Goal: Transaction & Acquisition: Purchase product/service

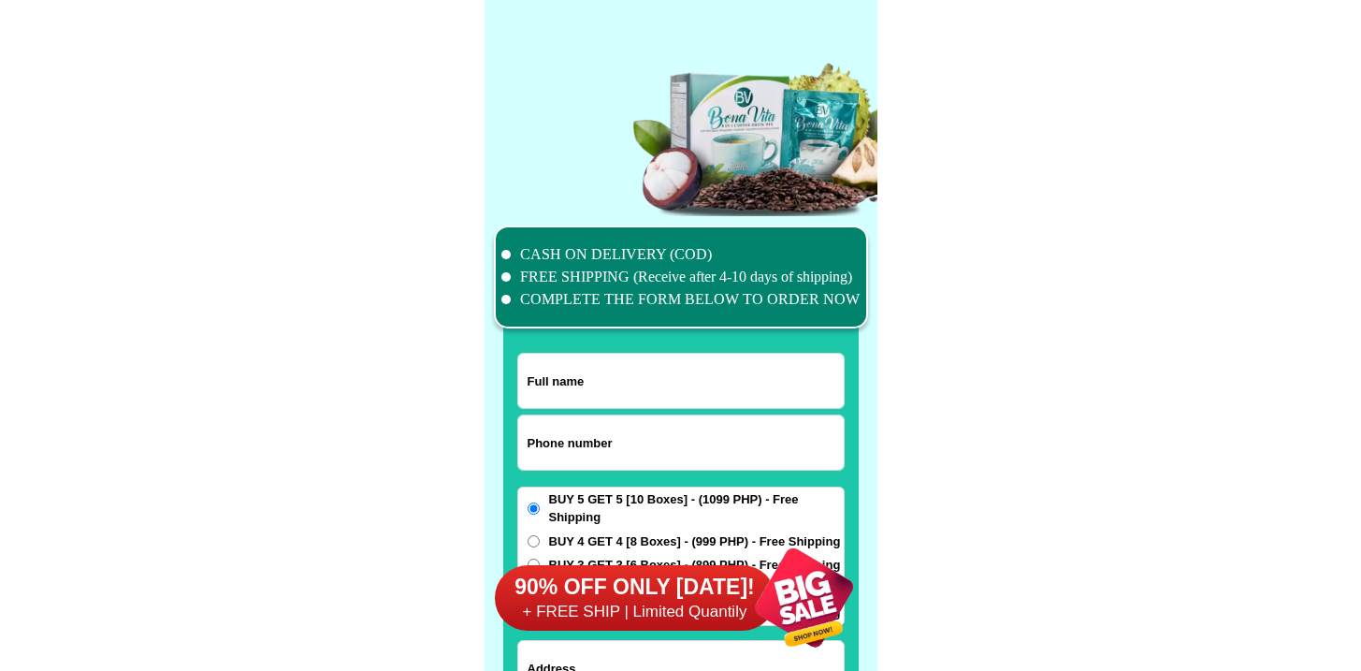
scroll to position [14546, 0]
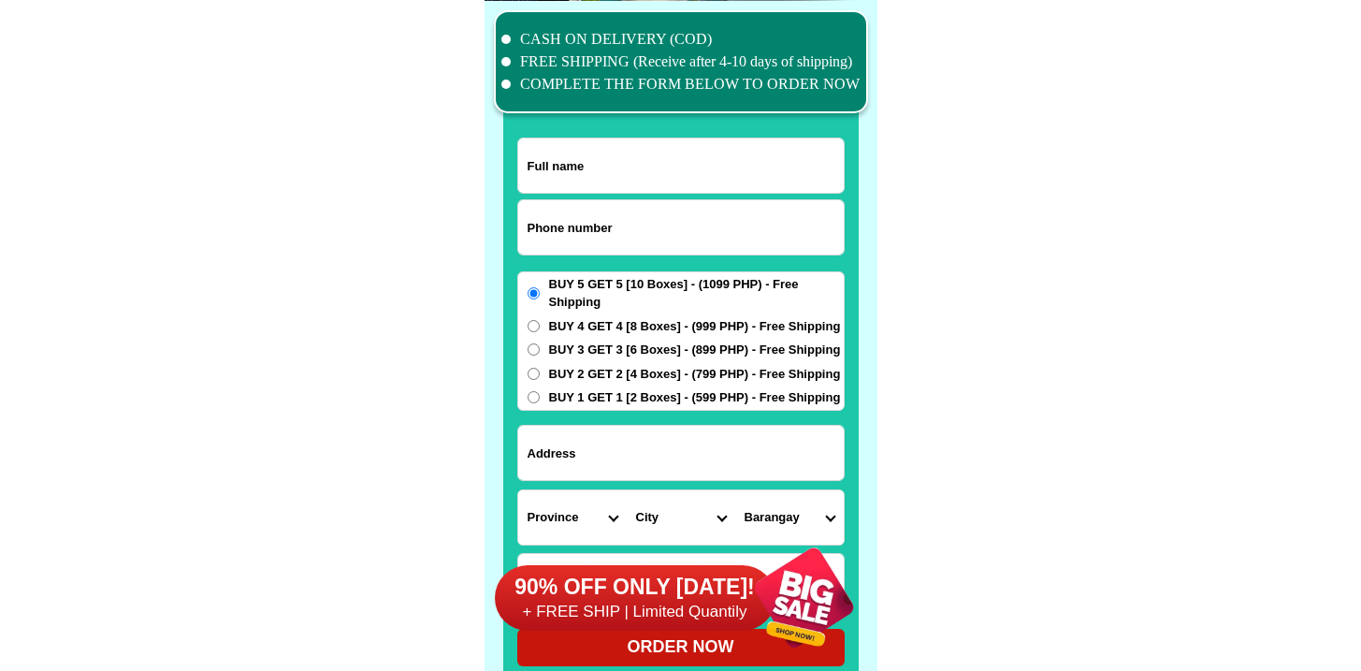
click at [632, 245] on input "Input phone_number" at bounding box center [681, 227] width 326 height 54
paste input "9657812169"
type input "09657812169"
click at [632, 183] on input "Input full_name" at bounding box center [681, 165] width 326 height 54
paste input "[PERSON_NAME]"
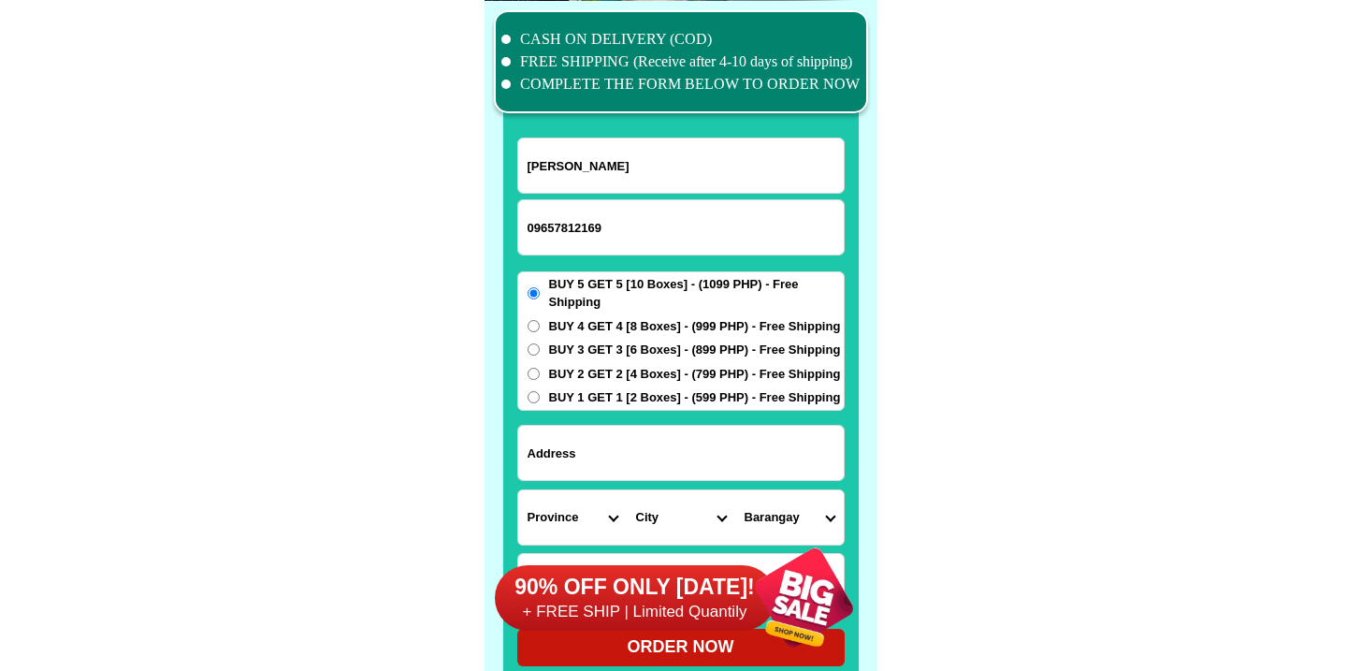
type input "[PERSON_NAME]"
click at [614, 456] on input "Input address" at bounding box center [681, 453] width 326 height 54
paste input "304 brgy CAmpesao. [GEOGRAPHIC_DATA]"
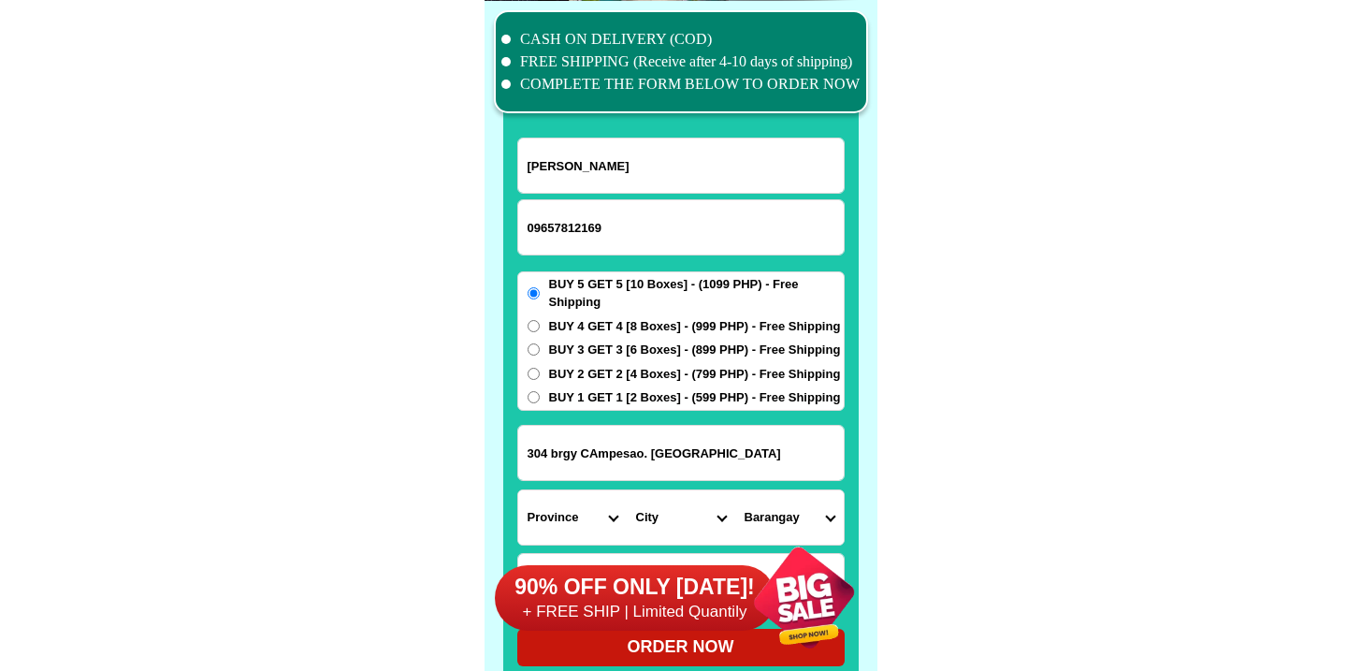
type input "304 brgy CAmpesao. [GEOGRAPHIC_DATA]"
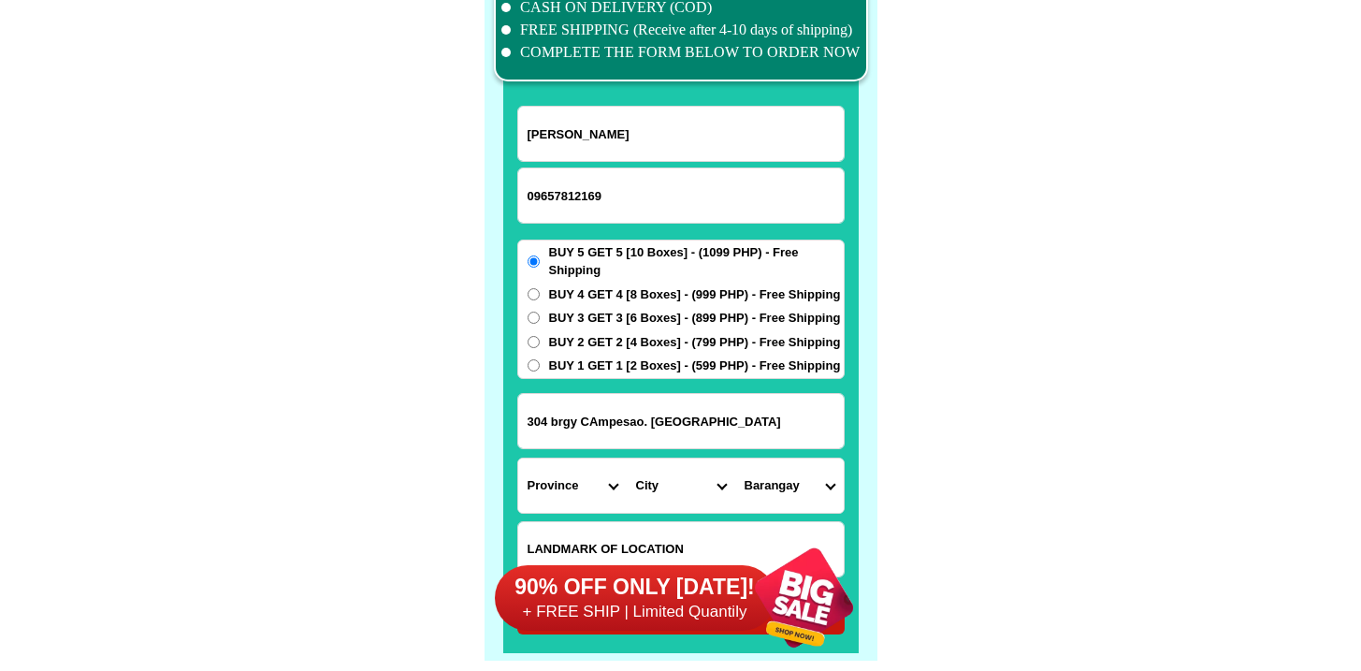
scroll to position [14753, 0]
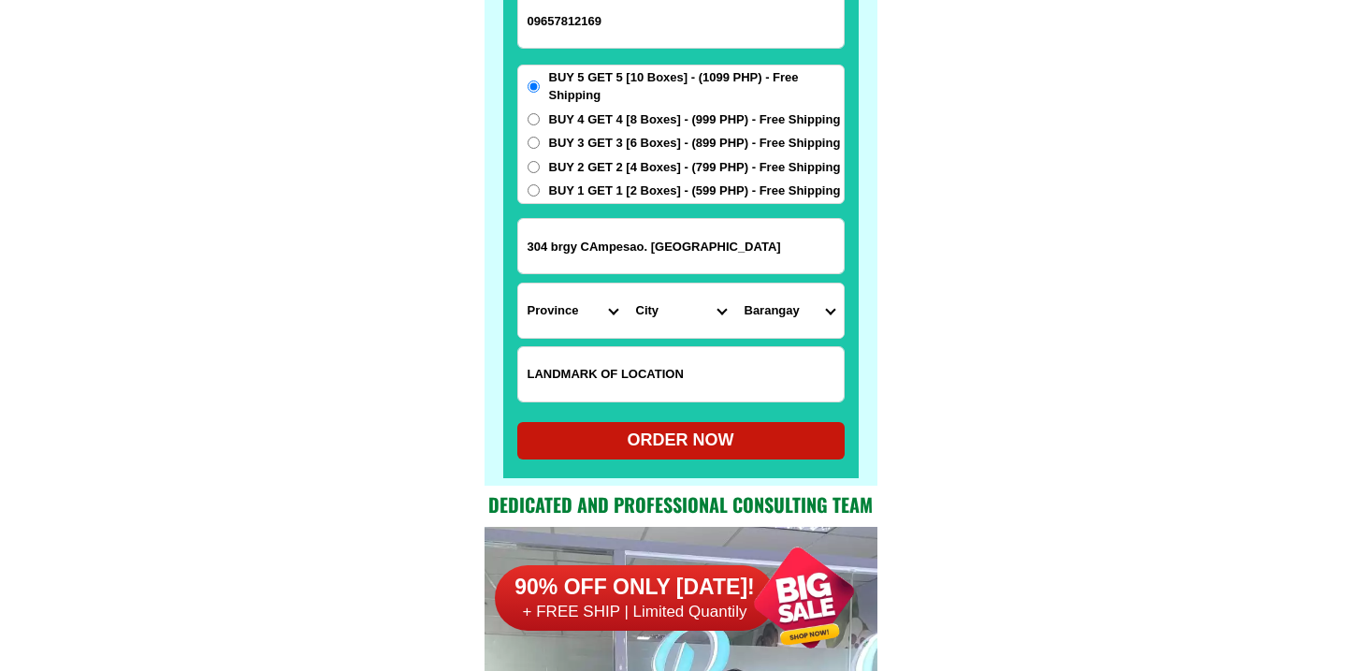
click at [646, 375] on input "Input LANDMARKOFLOCATION" at bounding box center [681, 374] width 326 height 54
paste input "Near coke bodega. Buy 5 get 5 worth 1099b"
type input "Near coke bodega. Buy 5 get 5 worth 1099b"
click at [564, 313] on select "Province [GEOGRAPHIC_DATA] [GEOGRAPHIC_DATA] [GEOGRAPHIC_DATA] [GEOGRAPHIC_DATA…" at bounding box center [572, 311] width 109 height 54
select select "63_791"
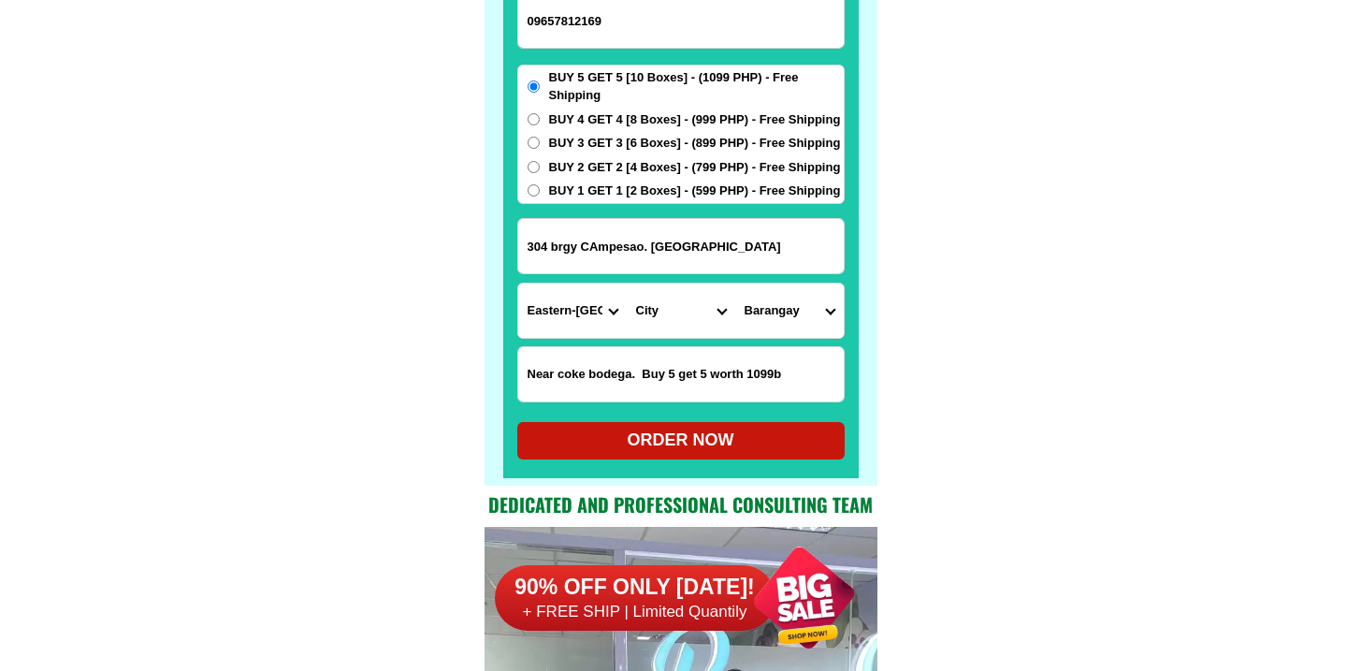
click at [518, 284] on select "Province [GEOGRAPHIC_DATA] [GEOGRAPHIC_DATA] [GEOGRAPHIC_DATA] [GEOGRAPHIC_DATA…" at bounding box center [572, 311] width 109 height 54
click at [654, 319] on select "City Arteche Balangiga Balangkayan Borongan-city Can-[GEOGRAPHIC_DATA] Eastern-…" at bounding box center [681, 311] width 109 height 54
select select "63_7912209"
click at [627, 284] on select "City Arteche Balangiga Balangkayan Borongan-city Can-[GEOGRAPHIC_DATA] Eastern-…" at bounding box center [681, 311] width 109 height 54
click at [764, 298] on select "Barangay Alang-alang Amantacop Ando Balacdas Balud Banuyo Baras Bato Bayobay [G…" at bounding box center [789, 311] width 109 height 54
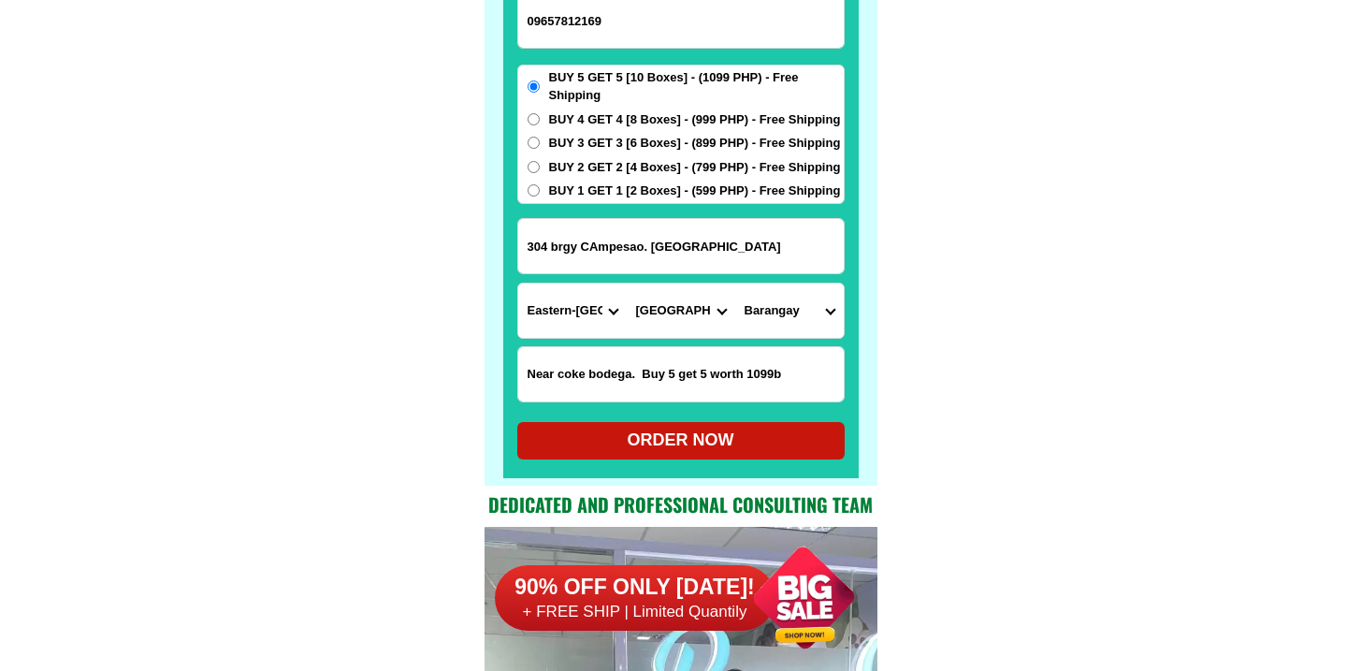
select select "63_79122099794"
click at [735, 284] on select "Barangay Alang-alang Amantacop Ando Balacdas Balud Banuyo Baras Bato Bayobay [G…" at bounding box center [789, 311] width 109 height 54
click at [674, 451] on div "ORDER NOW" at bounding box center [681, 440] width 328 height 25
radio input "true"
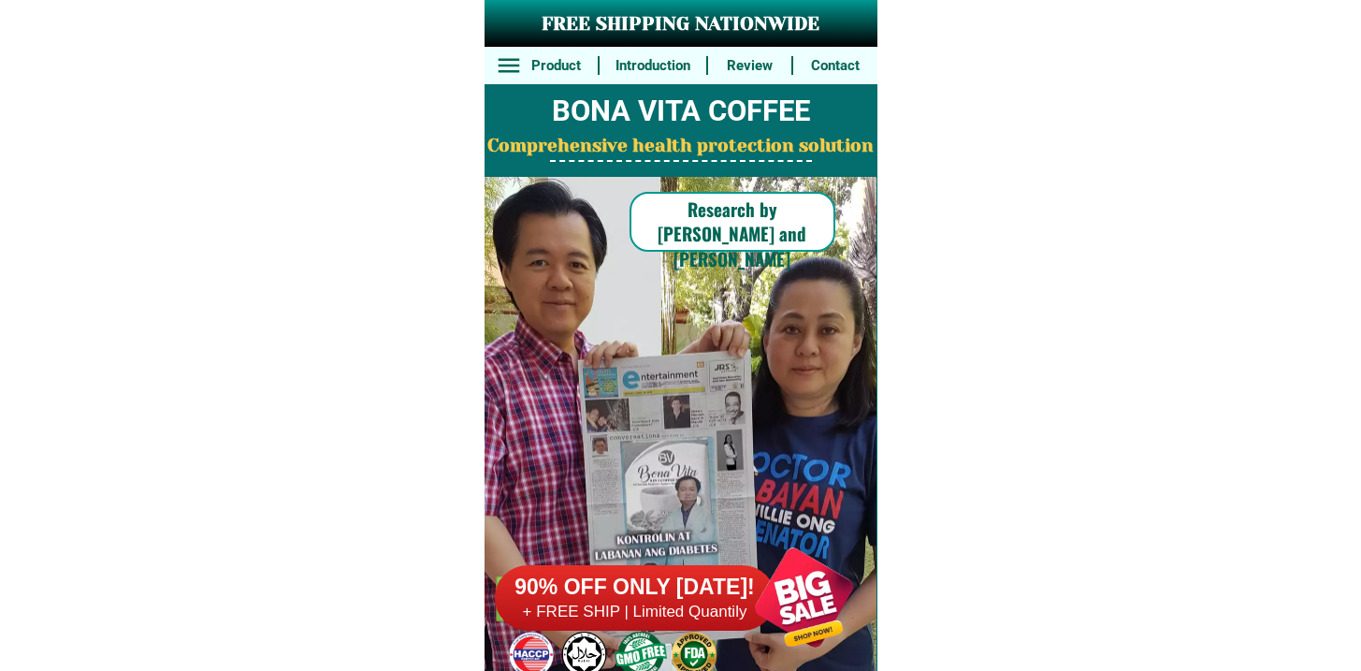
click at [753, 505] on div at bounding box center [670, 435] width 488 height 516
click at [707, 592] on h6 "90% OFF ONLY [DATE]!" at bounding box center [635, 588] width 281 height 28
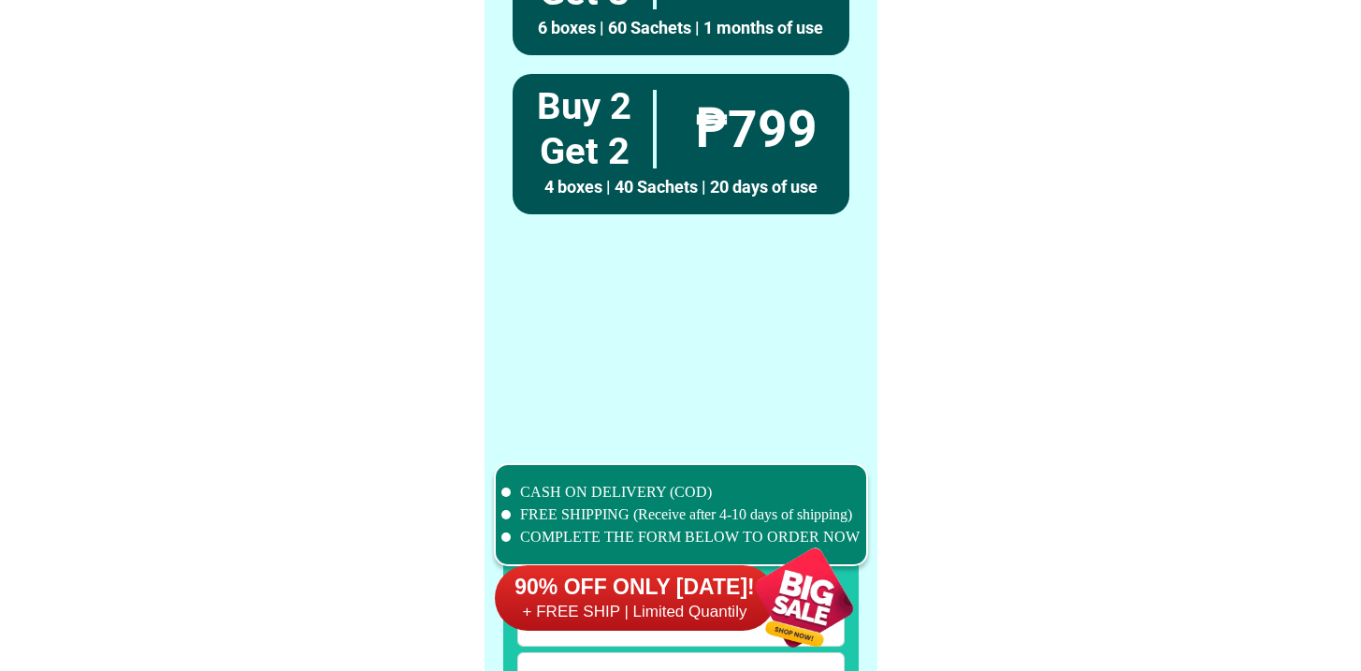
scroll to position [14546, 0]
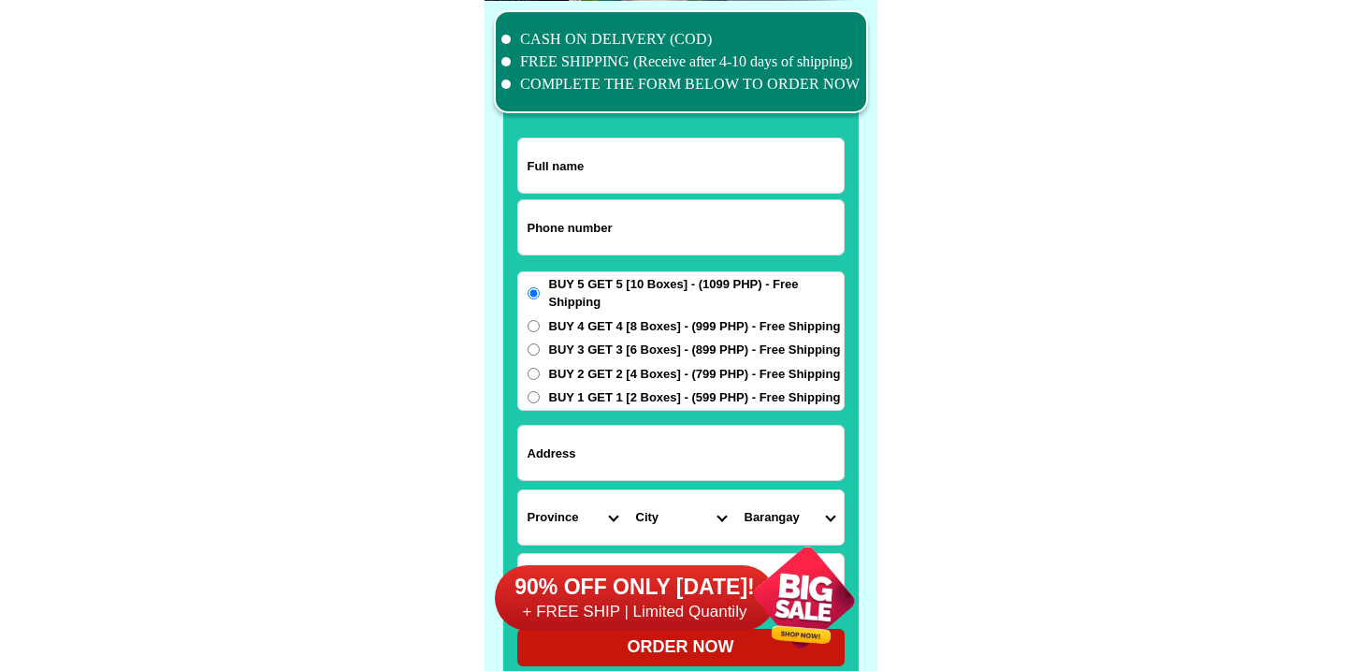
click at [650, 240] on input "Input phone_number" at bounding box center [681, 227] width 326 height 54
paste input "639185277637"
type input "639185277637"
click at [610, 136] on div at bounding box center [681, 356] width 356 height 658
click at [610, 140] on input "Input full_name" at bounding box center [681, 165] width 326 height 54
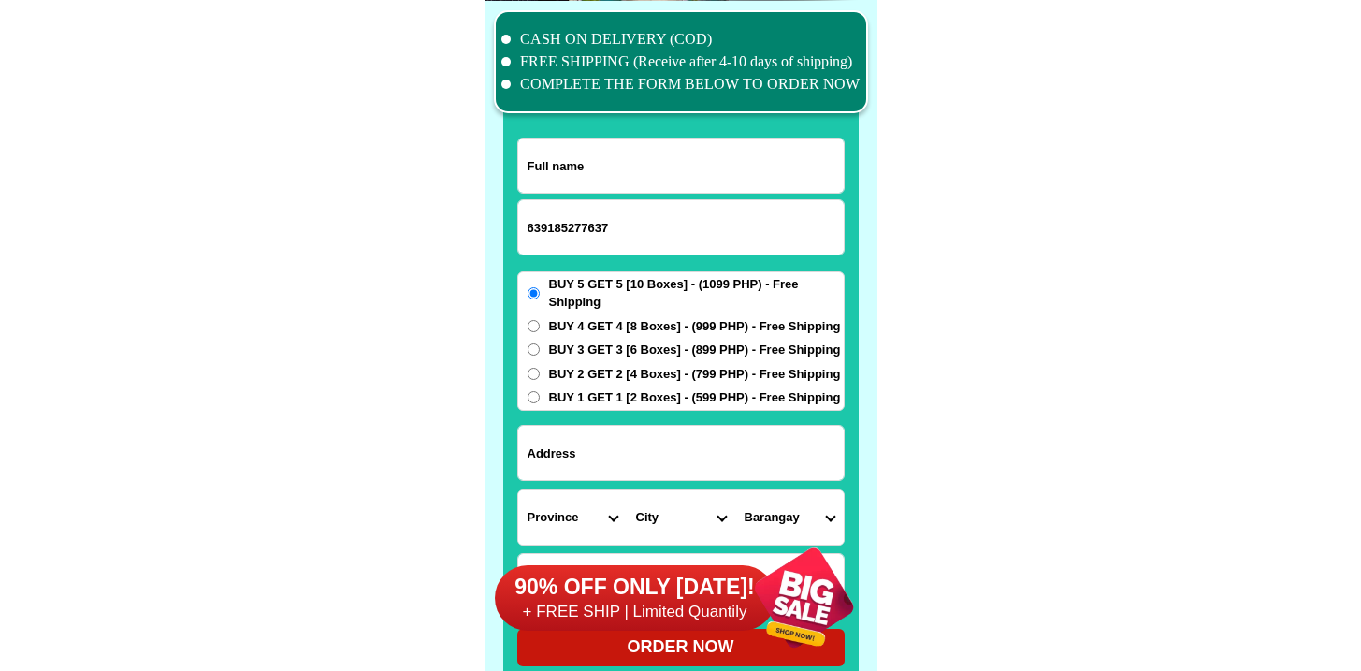
paste input "Mel Casuyon"
type input "Mel Casuyon"
click at [618, 472] on input "Input address" at bounding box center [681, 453] width 326 height 54
paste input "Purok 3 Brgy 1, Kabankalan City, Neg Occ."
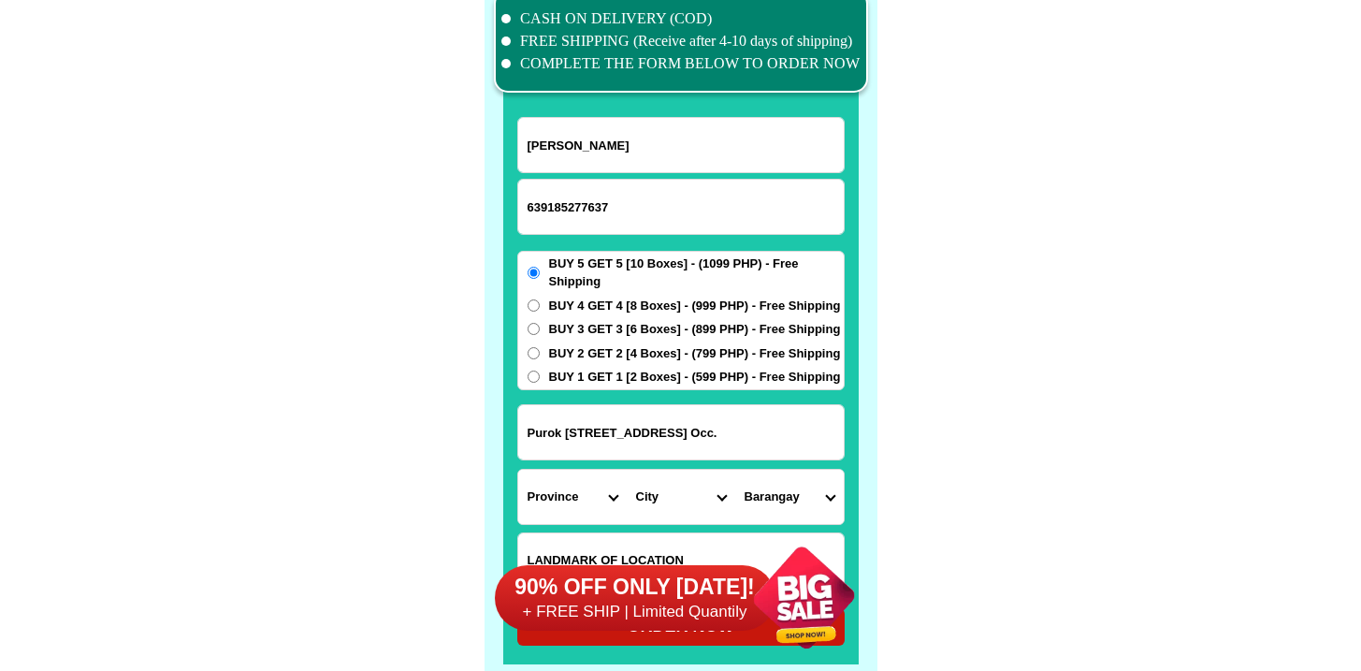
scroll to position [14598, 0]
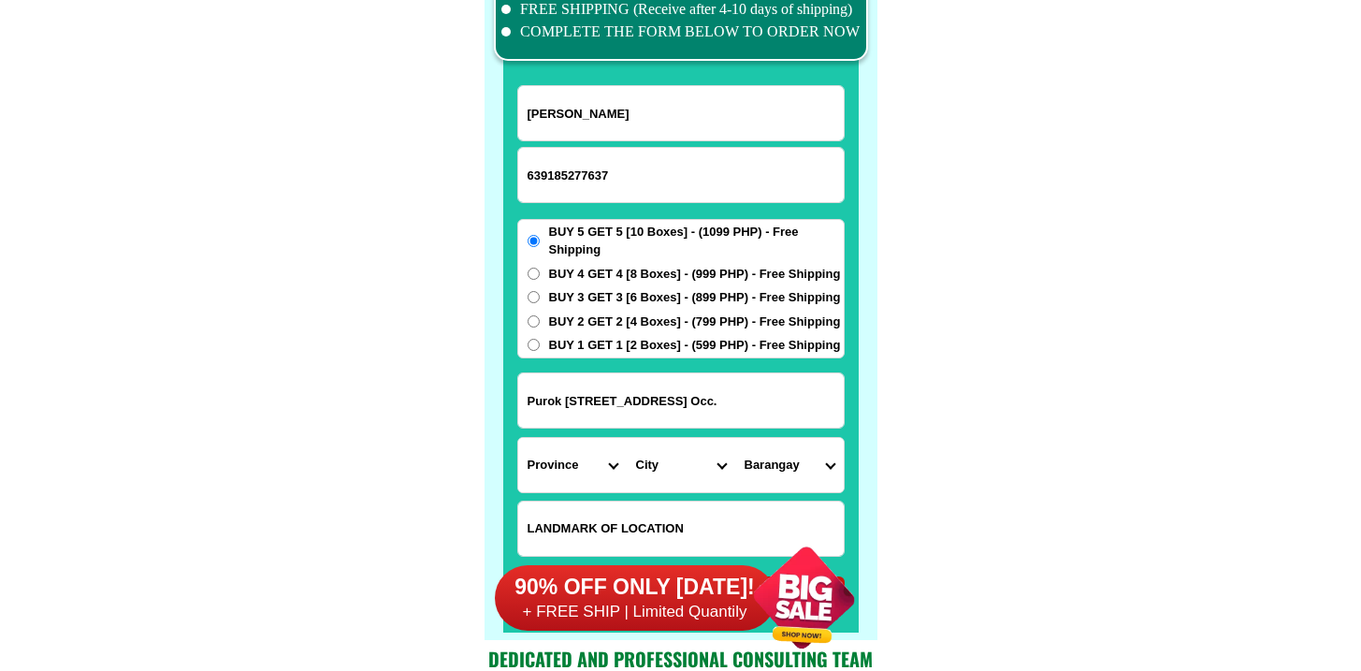
type input "Purok 3 Brgy 1, Kabankalan City, Neg Occ."
click at [543, 451] on select "Province [GEOGRAPHIC_DATA] [GEOGRAPHIC_DATA] [GEOGRAPHIC_DATA] [GEOGRAPHIC_DATA…" at bounding box center [572, 465] width 109 height 54
select select "63_396"
click at [518, 438] on select "Province [GEOGRAPHIC_DATA] [GEOGRAPHIC_DATA] [GEOGRAPHIC_DATA] [GEOGRAPHIC_DATA…" at bounding box center [572, 465] width 109 height 54
click at [665, 468] on select "City Bacolod-city Bago-city Binalbagan Cadiz-city Candoni Cauayan Enrique-b.-ma…" at bounding box center [681, 465] width 109 height 54
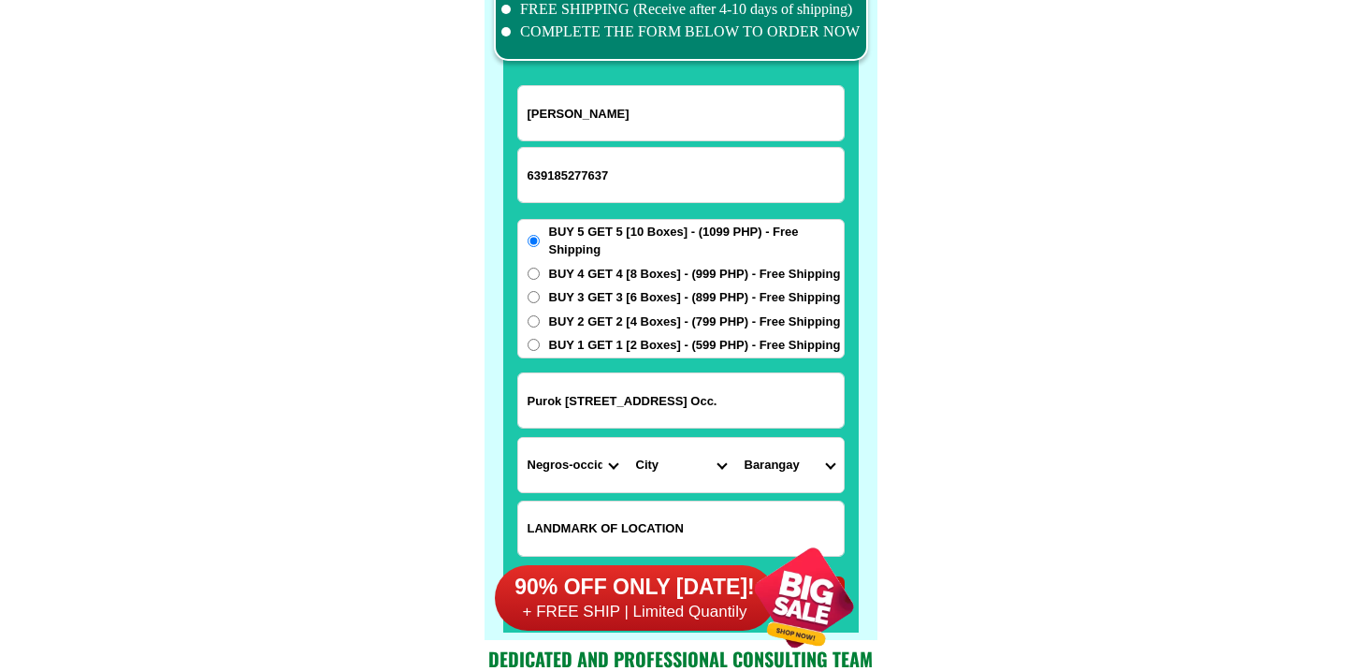
select select "63_3964678"
click at [627, 438] on select "City Bacolod-city Bago-city Binalbagan Cadiz-city Candoni Cauayan Enrique-b.-ma…" at bounding box center [681, 465] width 109 height 54
click at [775, 467] on select "Barangay Bantayan Barangay 1 (pob.) Barangay 2 (pob.) Barangay 3 (pob.) Baranga…" at bounding box center [789, 465] width 109 height 54
select select "63_396467829772"
click at [735, 438] on select "Barangay Bantayan Barangay 1 (pob.) Barangay 2 (pob.) Barangay 3 (pob.) Baranga…" at bounding box center [789, 465] width 109 height 54
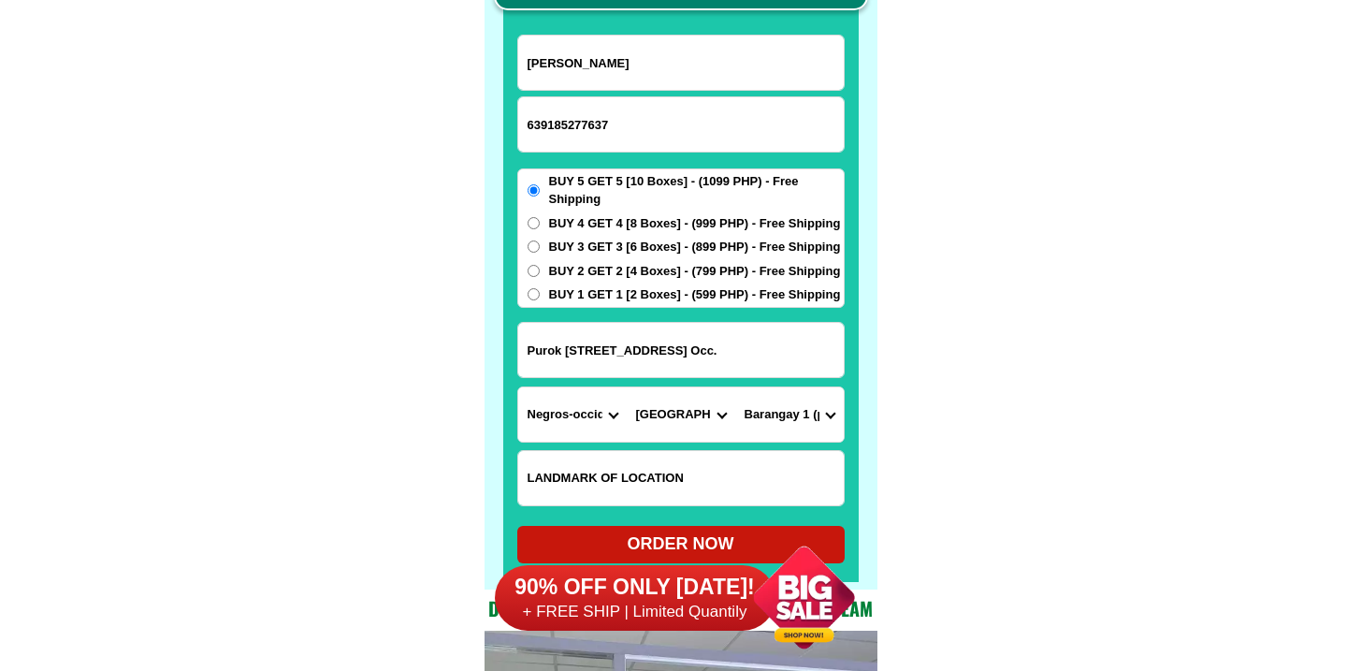
scroll to position [14669, 0]
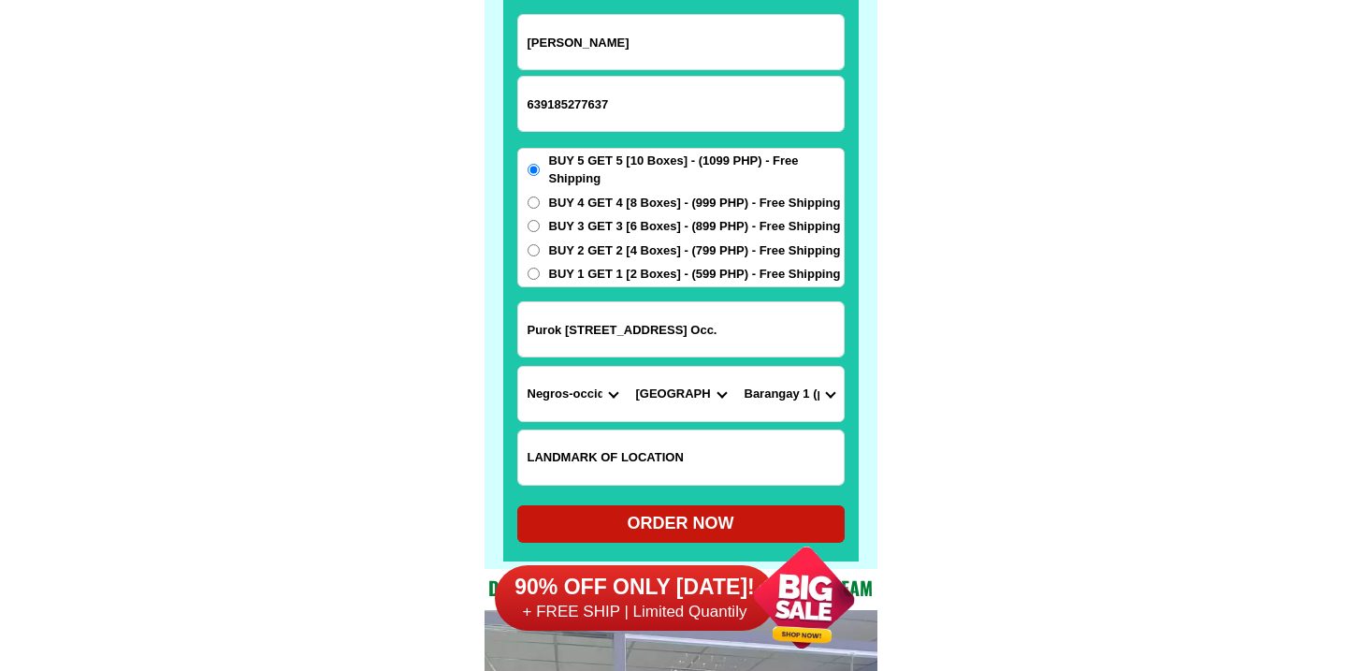
click at [697, 517] on div "ORDER NOW" at bounding box center [681, 523] width 328 height 25
radio input "true"
